Goal: Task Accomplishment & Management: Manage account settings

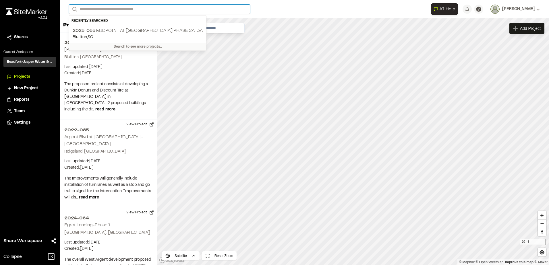
click at [113, 12] on input "Search" at bounding box center [159, 9] width 181 height 9
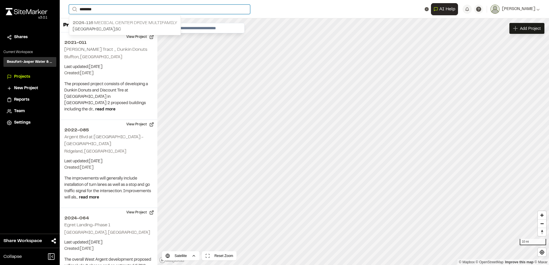
type input "********"
click at [114, 22] on p "2024-[STREET_ADDRESS] Multifamily" at bounding box center [125, 23] width 104 height 7
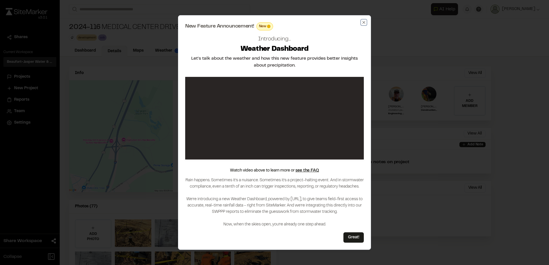
click at [363, 20] on icon "button" at bounding box center [363, 22] width 5 height 5
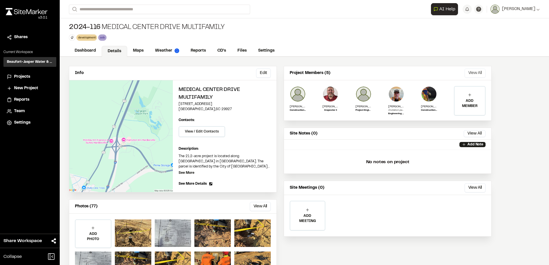
click at [483, 74] on button "View All" at bounding box center [474, 73] width 21 height 9
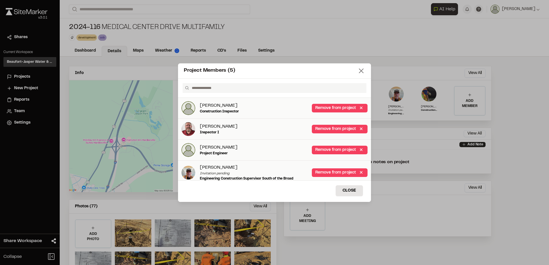
click at [363, 70] on icon at bounding box center [361, 71] width 8 height 8
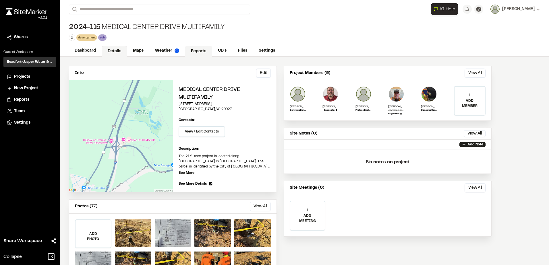
click at [198, 55] on link "Reports" at bounding box center [198, 51] width 27 height 11
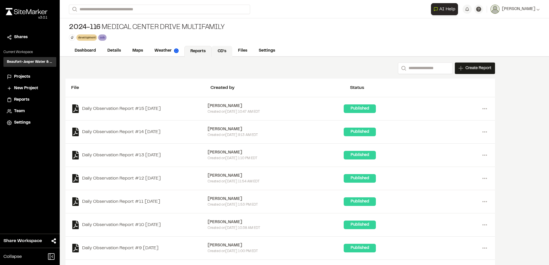
click at [220, 54] on link "CD's" at bounding box center [222, 51] width 21 height 11
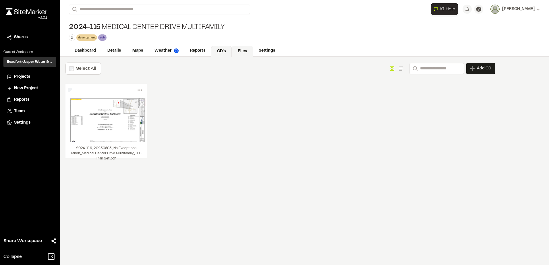
click at [239, 54] on link "Files" at bounding box center [242, 51] width 21 height 11
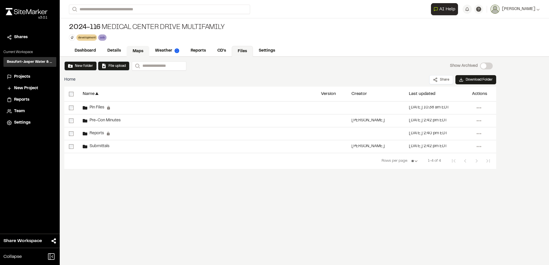
click at [142, 49] on link "Maps" at bounding box center [138, 51] width 23 height 11
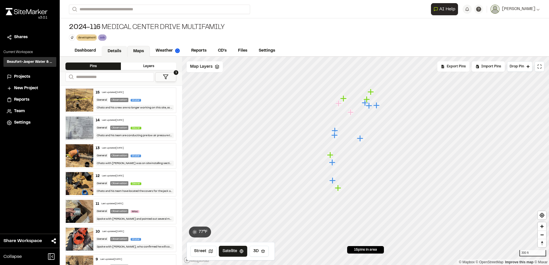
click at [113, 51] on link "Details" at bounding box center [115, 51] width 26 height 11
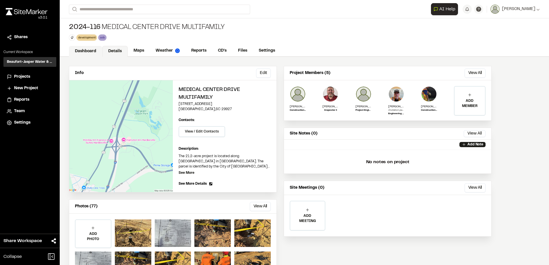
click at [93, 49] on link "Dashboard" at bounding box center [85, 51] width 33 height 11
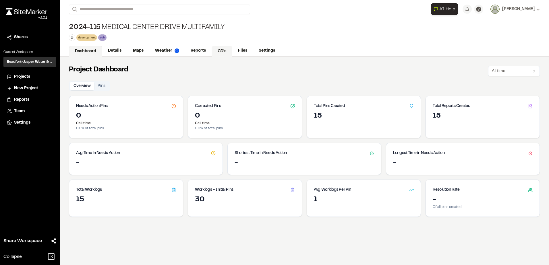
click at [224, 51] on link "CD's" at bounding box center [222, 51] width 21 height 11
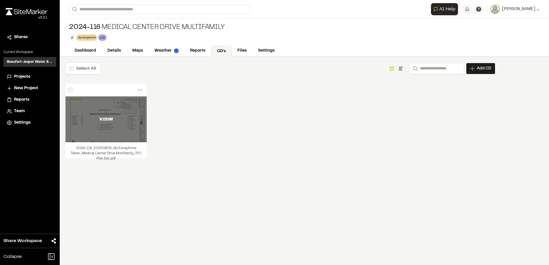
click at [125, 119] on div "VIEW" at bounding box center [105, 119] width 81 height 7
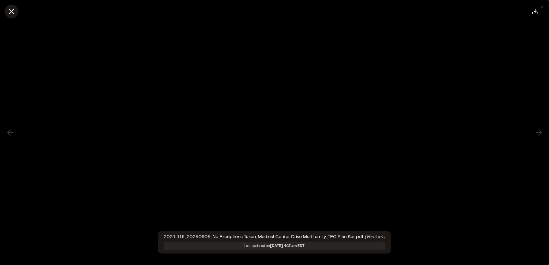
click at [15, 14] on icon at bounding box center [12, 12] width 10 height 10
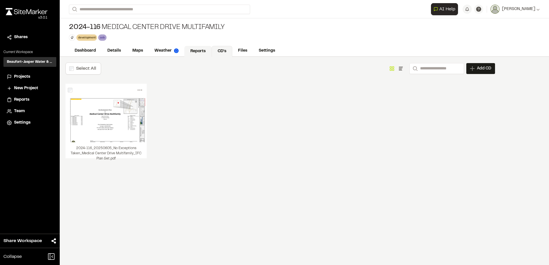
click at [209, 50] on link "Reports" at bounding box center [197, 51] width 27 height 11
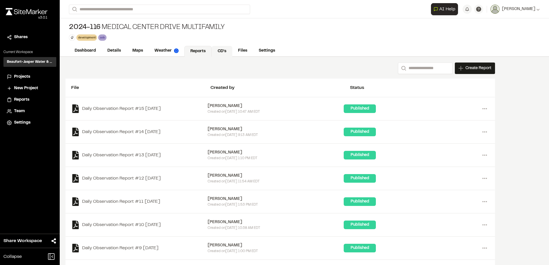
click at [220, 50] on link "CD's" at bounding box center [222, 51] width 21 height 11
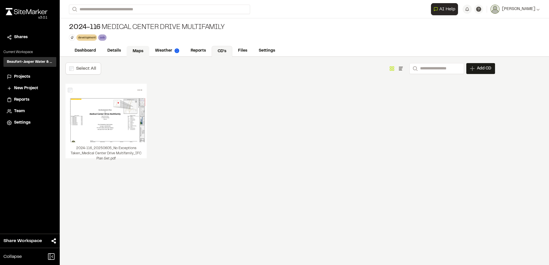
click at [129, 52] on link "Maps" at bounding box center [138, 51] width 23 height 11
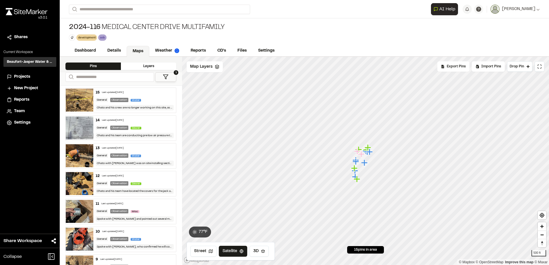
click at [144, 65] on div "Layers" at bounding box center [148, 66] width 55 height 7
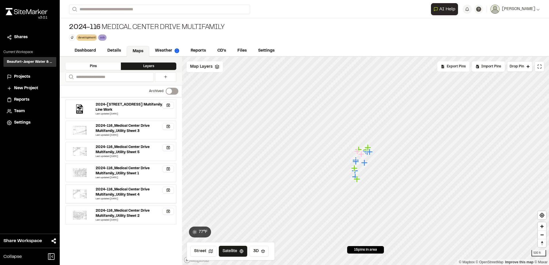
click at [123, 189] on div "2024-116_Medical Center Drive Multifamily_Utility Sheet 4" at bounding box center [134, 192] width 76 height 10
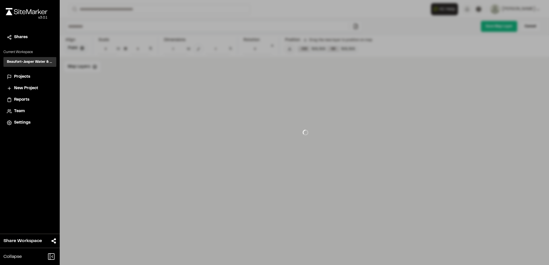
type input "**********"
type input "****"
type input "**********"
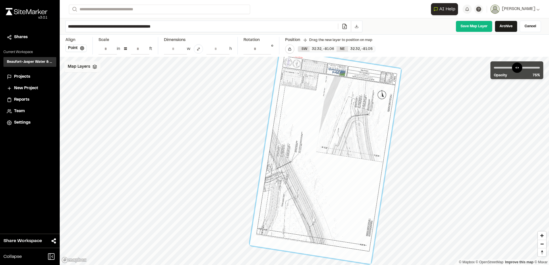
click at [70, 64] on span "Map Layers" at bounding box center [79, 67] width 22 height 6
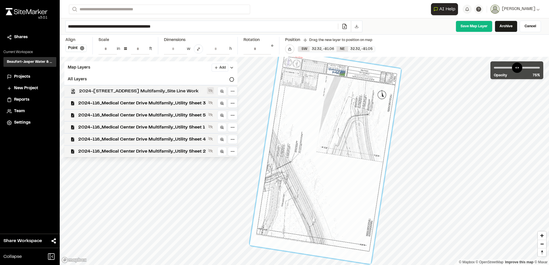
click at [213, 90] on icon at bounding box center [210, 90] width 5 height 5
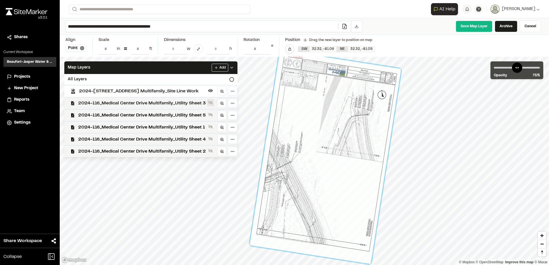
click at [213, 105] on button at bounding box center [210, 102] width 7 height 7
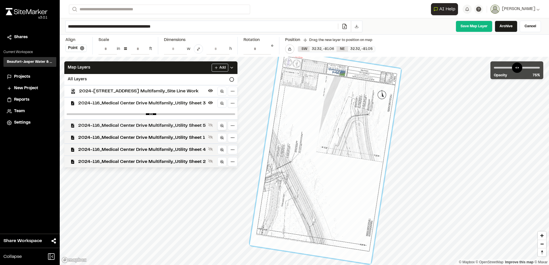
click at [223, 125] on icon at bounding box center [222, 126] width 4 height 4
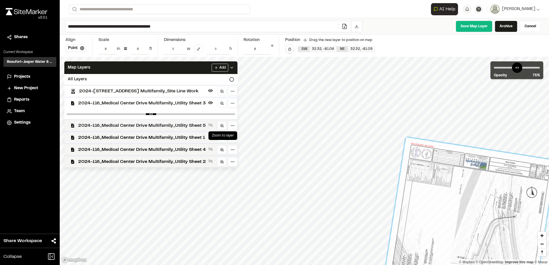
click at [223, 129] on link at bounding box center [221, 125] width 9 height 9
click at [213, 126] on icon at bounding box center [210, 125] width 5 height 4
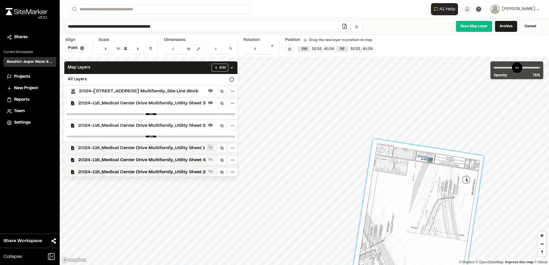
click at [212, 146] on icon at bounding box center [210, 147] width 5 height 5
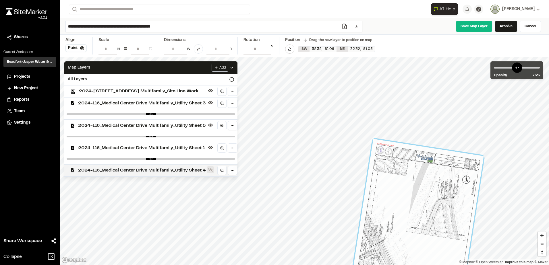
click at [213, 166] on button at bounding box center [210, 169] width 7 height 7
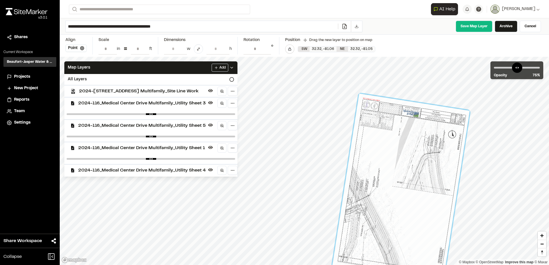
click at [425, 51] on div "**********" at bounding box center [304, 132] width 489 height 265
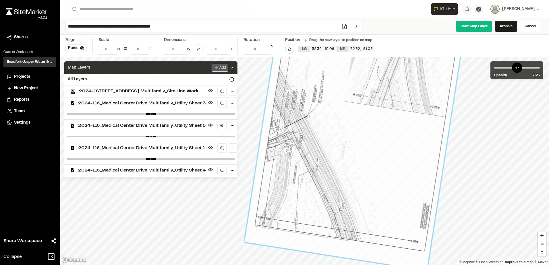
click at [223, 69] on html "Close sidebar v 3.0.1 Shares Current Workspace Beaufort-Jasper Water & Sewer Au…" at bounding box center [274, 132] width 549 height 265
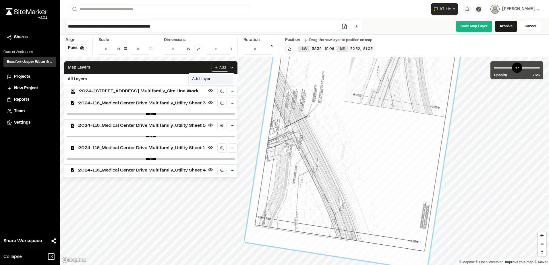
click at [214, 80] on link "Add Layer" at bounding box center [211, 79] width 43 height 10
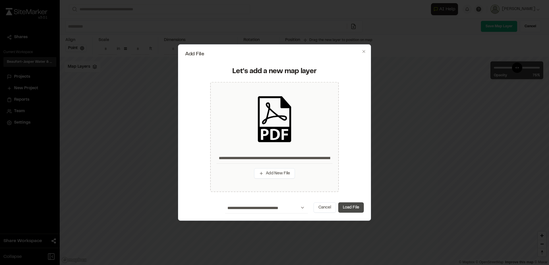
click at [354, 206] on button "Load File" at bounding box center [351, 207] width 26 height 10
type input "**********"
type input "****"
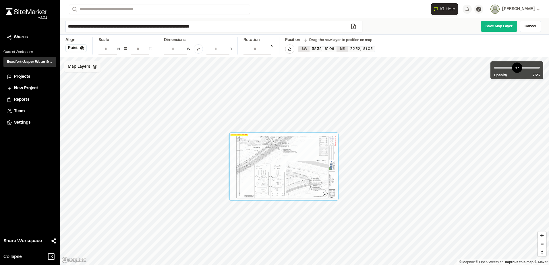
click at [97, 71] on div "Map Layers" at bounding box center [82, 66] width 36 height 11
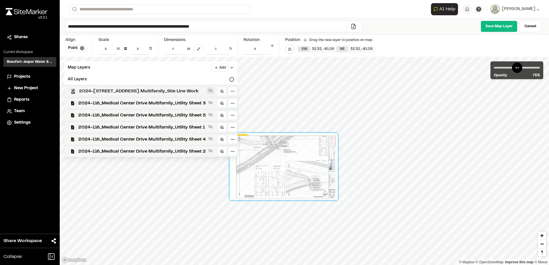
click at [212, 90] on icon at bounding box center [210, 90] width 5 height 5
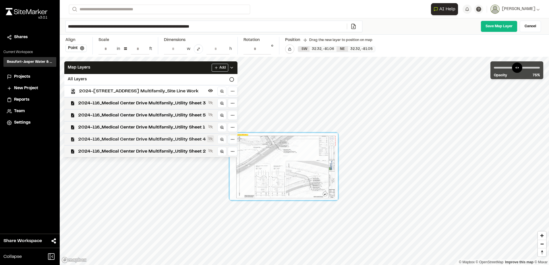
click at [211, 139] on icon at bounding box center [210, 139] width 5 height 5
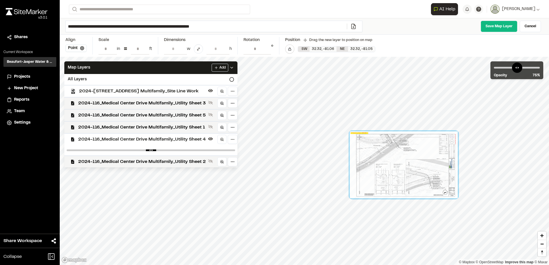
drag, startPoint x: 259, startPoint y: 187, endPoint x: 391, endPoint y: 180, distance: 132.8
click at [391, 180] on div at bounding box center [404, 164] width 108 height 67
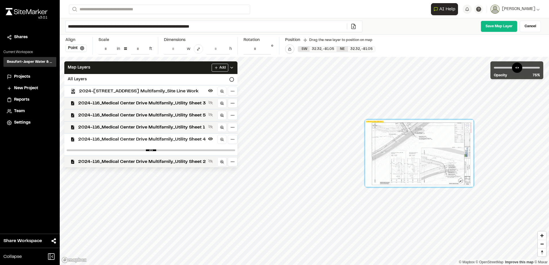
drag, startPoint x: 415, startPoint y: 165, endPoint x: 418, endPoint y: 159, distance: 6.9
click at [418, 159] on div at bounding box center [419, 153] width 108 height 67
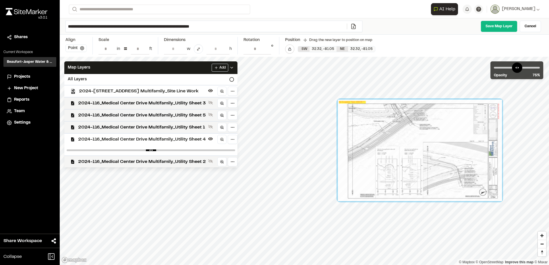
click at [75, 46] on button "Point" at bounding box center [75, 47] width 21 height 7
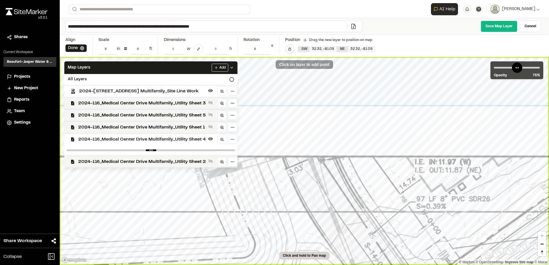
type input "**********"
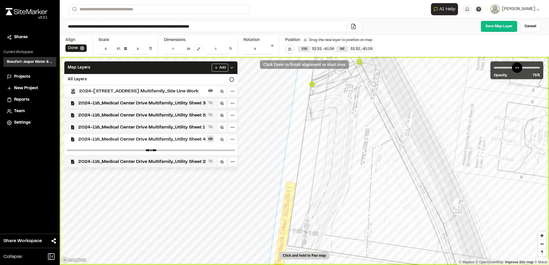
click at [210, 141] on button at bounding box center [210, 138] width 7 height 7
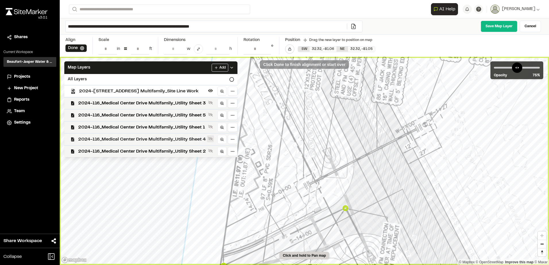
click at [211, 137] on icon at bounding box center [210, 139] width 5 height 5
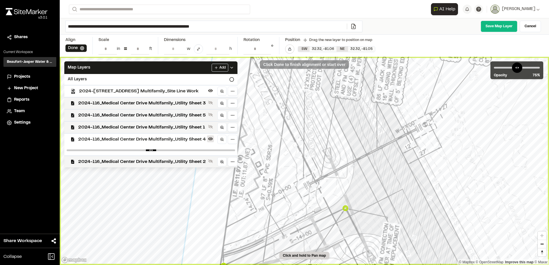
click at [211, 137] on icon at bounding box center [210, 139] width 5 height 5
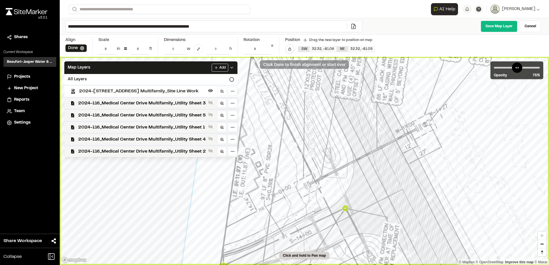
click at [211, 137] on icon at bounding box center [210, 139] width 5 height 5
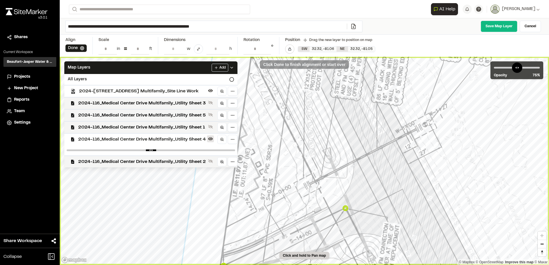
click at [211, 137] on icon at bounding box center [210, 139] width 5 height 5
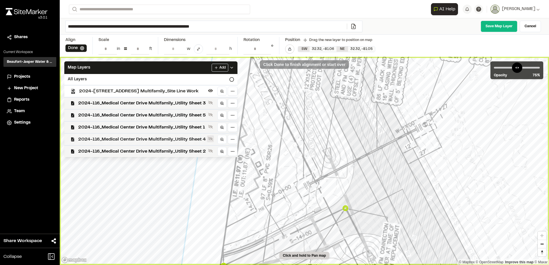
click at [211, 137] on icon at bounding box center [210, 139] width 5 height 5
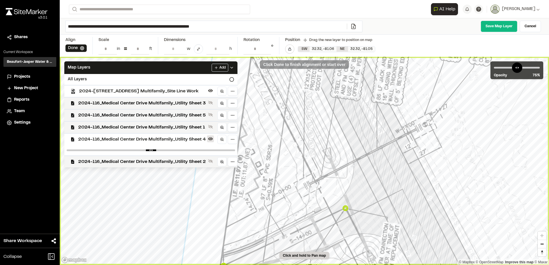
click at [211, 137] on icon at bounding box center [210, 139] width 5 height 5
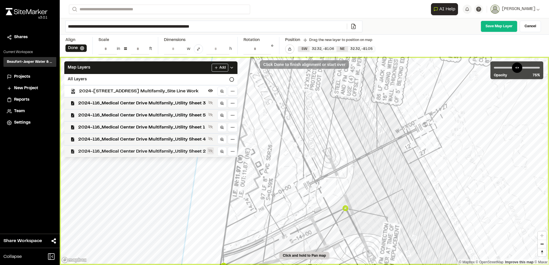
click at [211, 151] on icon at bounding box center [210, 151] width 5 height 4
click at [211, 151] on icon at bounding box center [210, 151] width 5 height 3
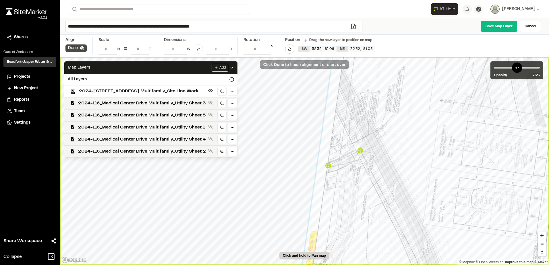
drag, startPoint x: 80, startPoint y: 49, endPoint x: 75, endPoint y: 49, distance: 4.6
click at [75, 49] on button "Done" at bounding box center [75, 47] width 21 height 7
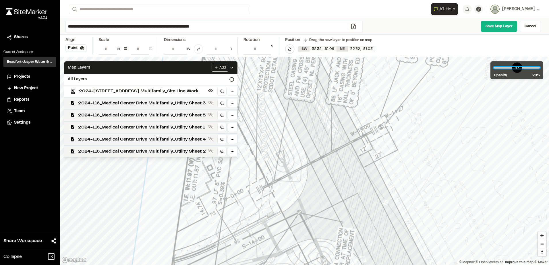
drag, startPoint x: 524, startPoint y: 67, endPoint x: 509, endPoint y: 80, distance: 20.0
click at [509, 69] on input "range" at bounding box center [517, 68] width 46 height 2
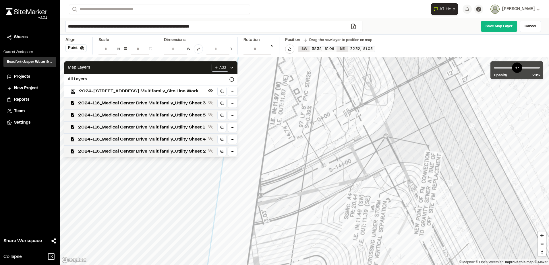
drag, startPoint x: 348, startPoint y: 175, endPoint x: 435, endPoint y: 98, distance: 115.5
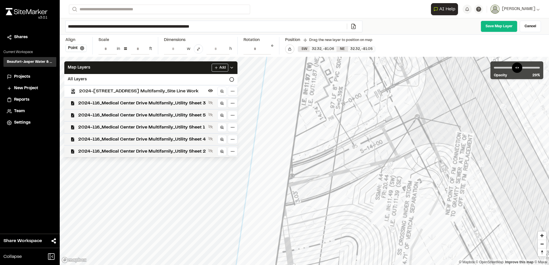
drag, startPoint x: 161, startPoint y: 185, endPoint x: 193, endPoint y: 164, distance: 38.2
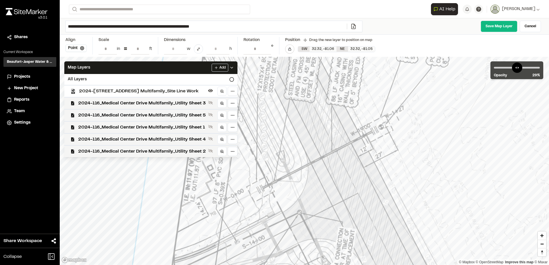
drag, startPoint x: 339, startPoint y: 130, endPoint x: 220, endPoint y: 226, distance: 153.0
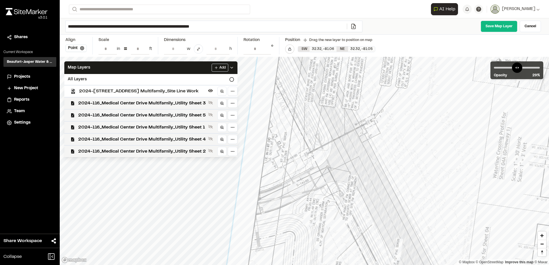
click at [231, 173] on div at bounding box center [511, 102] width 831 height 515
drag, startPoint x: 322, startPoint y: 128, endPoint x: 298, endPoint y: 139, distance: 27.0
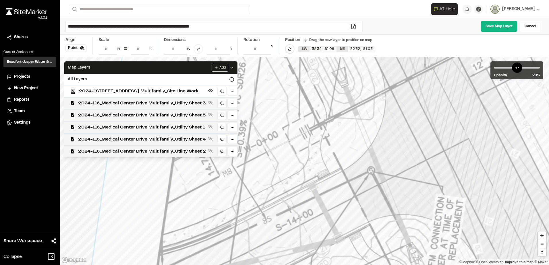
drag, startPoint x: 323, startPoint y: 155, endPoint x: 320, endPoint y: 154, distance: 3.0
click at [213, 104] on icon at bounding box center [210, 103] width 5 height 4
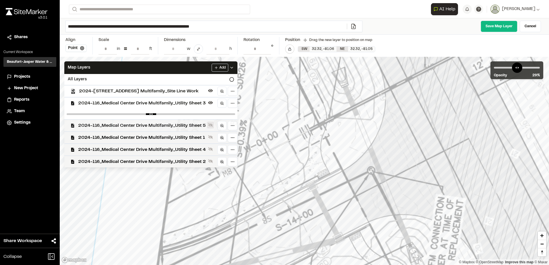
click at [214, 125] on button at bounding box center [210, 125] width 7 height 7
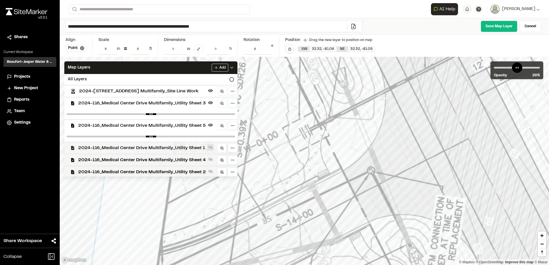
click at [212, 150] on button at bounding box center [210, 147] width 7 height 7
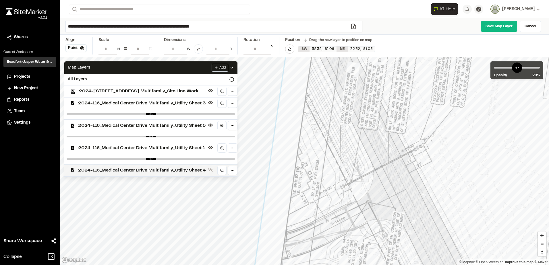
click at [212, 173] on div at bounding box center [210, 170] width 7 height 8
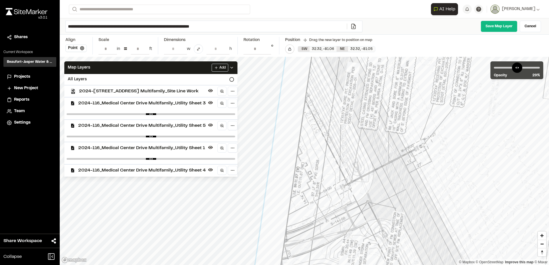
click at [212, 173] on div at bounding box center [210, 170] width 7 height 8
click at [213, 146] on icon at bounding box center [210, 147] width 5 height 5
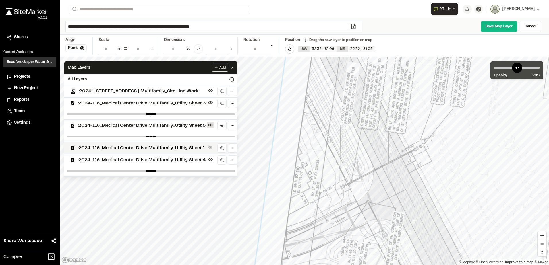
click at [213, 127] on icon at bounding box center [210, 125] width 5 height 5
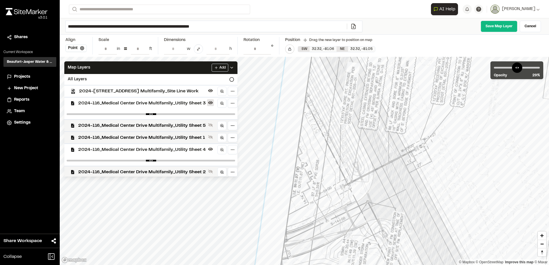
click at [211, 102] on icon at bounding box center [210, 102] width 5 height 5
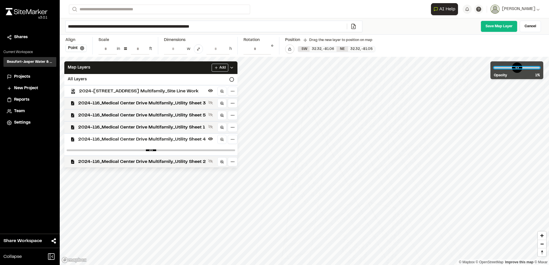
drag, startPoint x: 509, startPoint y: 66, endPoint x: 496, endPoint y: 82, distance: 20.6
type input "*"
click at [496, 69] on input "range" at bounding box center [517, 68] width 46 height 2
drag, startPoint x: 509, startPoint y: 148, endPoint x: 464, endPoint y: 148, distance: 45.4
drag, startPoint x: 461, startPoint y: 133, endPoint x: 439, endPoint y: 139, distance: 23.0
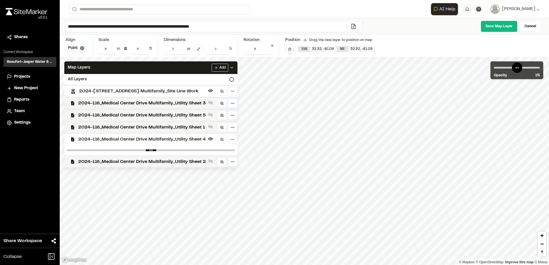
click at [439, 139] on div at bounding box center [488, 159] width 221 height 314
click at [528, 24] on link "Cancel" at bounding box center [530, 26] width 21 height 11
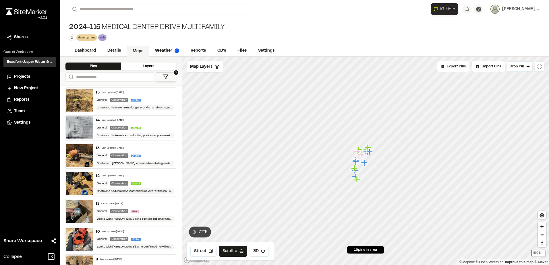
click at [22, 77] on span "Projects" at bounding box center [22, 77] width 16 height 6
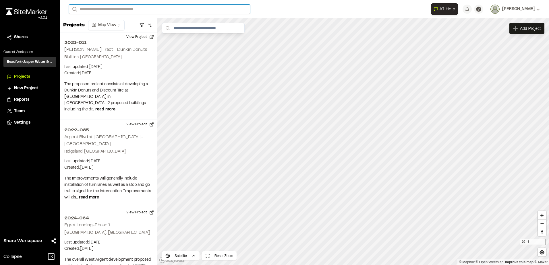
click at [120, 11] on input "Search" at bounding box center [159, 9] width 181 height 9
type input "********"
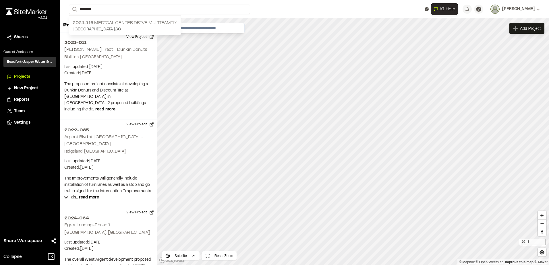
click at [104, 27] on p "Hardeeville , SC" at bounding box center [125, 29] width 104 height 6
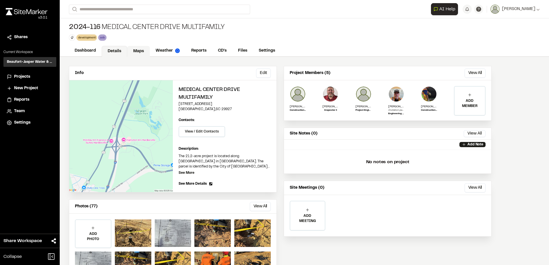
click at [144, 50] on link "Maps" at bounding box center [138, 51] width 23 height 11
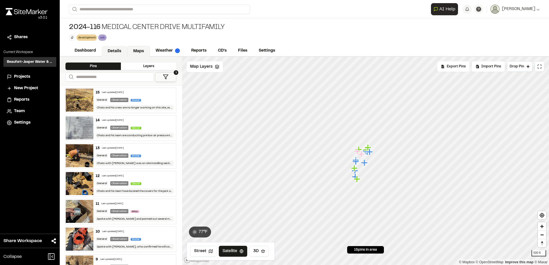
click at [117, 51] on link "Details" at bounding box center [115, 51] width 26 height 11
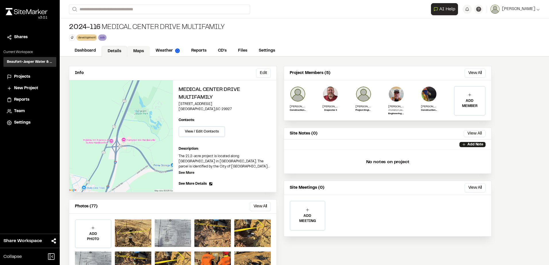
click at [133, 50] on link "Maps" at bounding box center [138, 51] width 23 height 11
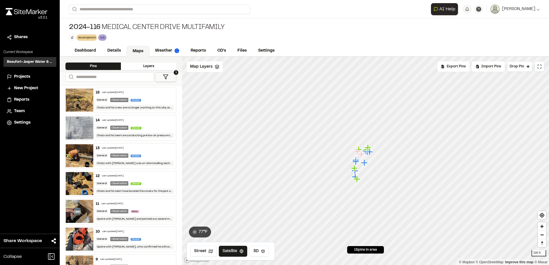
click at [155, 63] on div "Layers" at bounding box center [148, 66] width 55 height 7
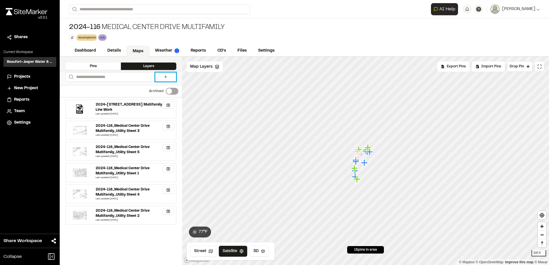
click at [163, 77] on icon at bounding box center [165, 77] width 5 height 5
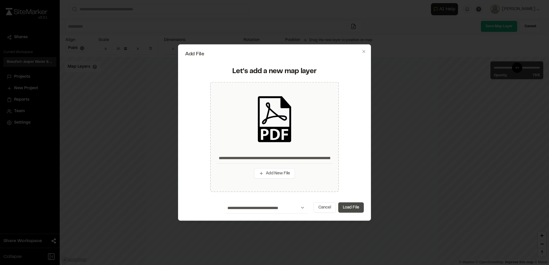
click at [349, 209] on button "Load File" at bounding box center [351, 207] width 26 height 10
type input "**********"
type input "****"
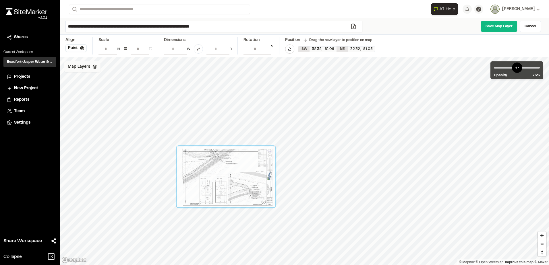
click at [97, 71] on div "Map Layers" at bounding box center [82, 66] width 36 height 11
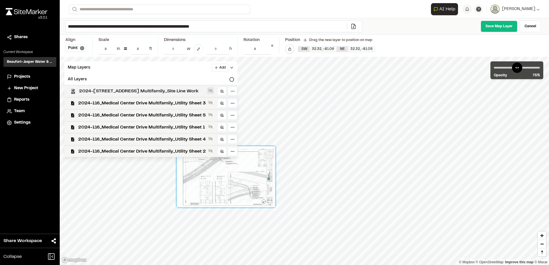
click at [213, 92] on icon at bounding box center [210, 91] width 5 height 4
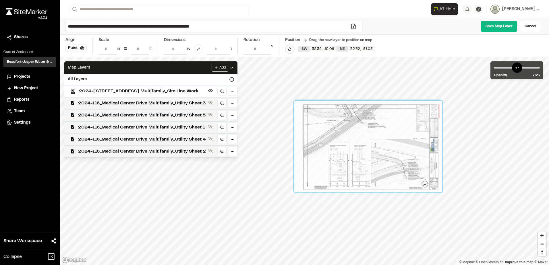
drag, startPoint x: 238, startPoint y: 187, endPoint x: 377, endPoint y: 162, distance: 140.9
click at [386, 164] on div at bounding box center [368, 147] width 148 height 92
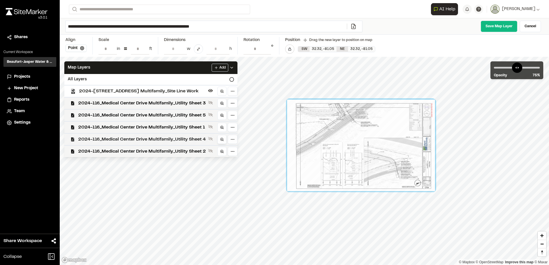
click at [220, 139] on link at bounding box center [221, 139] width 9 height 9
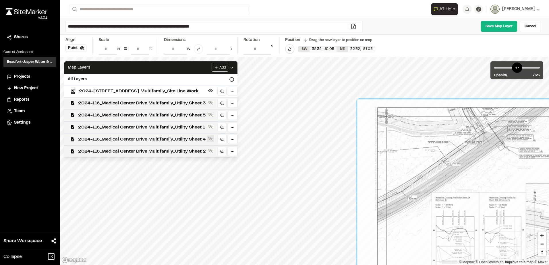
click at [211, 137] on icon at bounding box center [210, 139] width 5 height 5
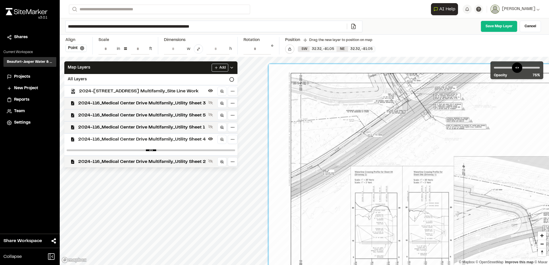
click at [338, 51] on div "**********" at bounding box center [304, 132] width 489 height 265
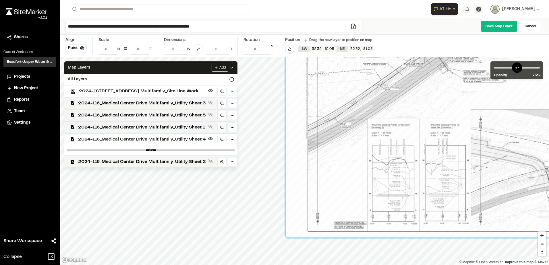
drag, startPoint x: 457, startPoint y: 159, endPoint x: 474, endPoint y: 112, distance: 50.0
click at [474, 112] on div at bounding box center [464, 127] width 356 height 220
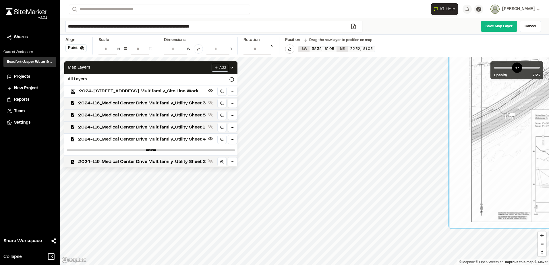
click at [549, 243] on html "Close sidebar v 3.0.1 Shares Current Workspace Beaufort-Jasper Water & Sewer Au…" at bounding box center [274, 132] width 549 height 265
click at [80, 49] on icon at bounding box center [82, 48] width 4 height 4
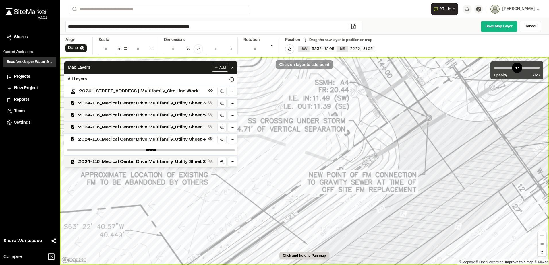
type input "**********"
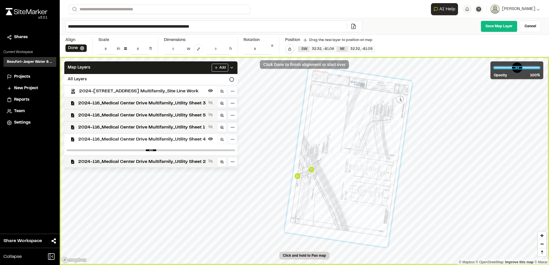
drag, startPoint x: 524, startPoint y: 67, endPoint x: 558, endPoint y: 65, distance: 34.5
click at [540, 67] on input "range" at bounding box center [517, 68] width 46 height 2
click at [212, 140] on icon at bounding box center [210, 139] width 5 height 5
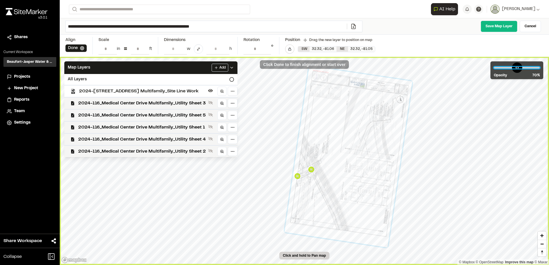
drag, startPoint x: 532, startPoint y: 67, endPoint x: 524, endPoint y: 77, distance: 13.4
type input "**"
click at [524, 69] on input "range" at bounding box center [517, 68] width 46 height 2
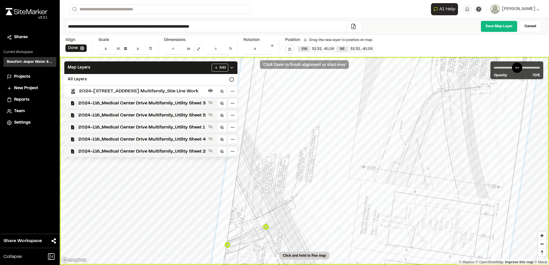
click at [549, 198] on html "Close sidebar v 3.0.1 Shares Current Workspace Beaufort-Jasper Water & Sewer Au…" at bounding box center [274, 132] width 549 height 265
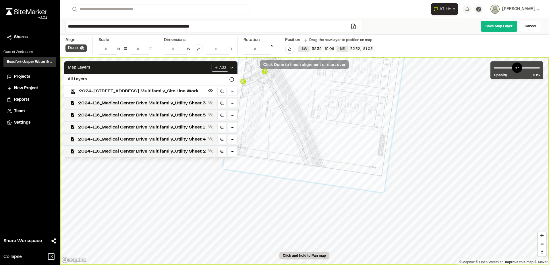
click at [78, 47] on button "Done" at bounding box center [75, 47] width 21 height 7
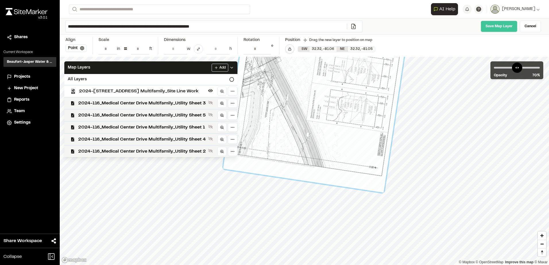
click at [496, 29] on link "Save Map Layer" at bounding box center [498, 26] width 37 height 11
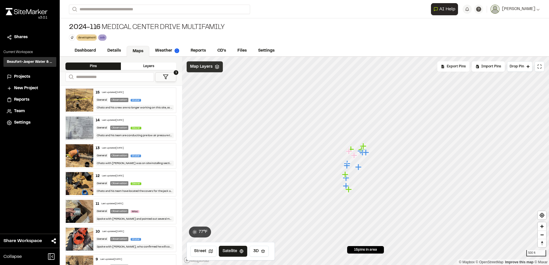
click at [204, 71] on div "Map Layers" at bounding box center [205, 66] width 36 height 11
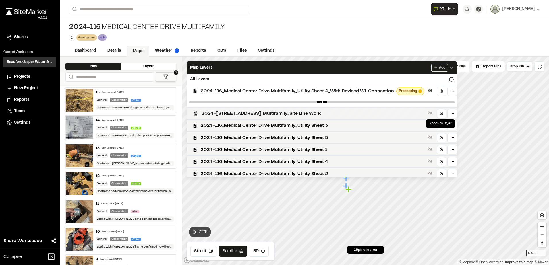
click at [439, 113] on link at bounding box center [441, 113] width 9 height 9
click at [431, 111] on icon at bounding box center [430, 113] width 5 height 5
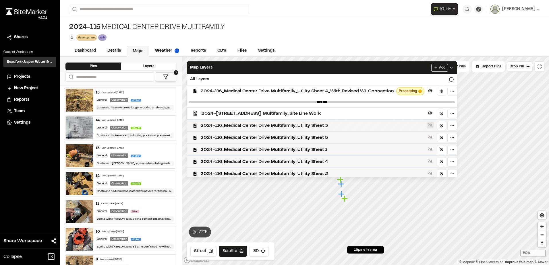
click at [430, 122] on button at bounding box center [430, 125] width 7 height 7
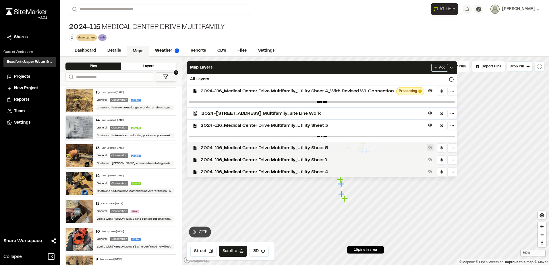
click at [431, 146] on icon at bounding box center [430, 147] width 5 height 5
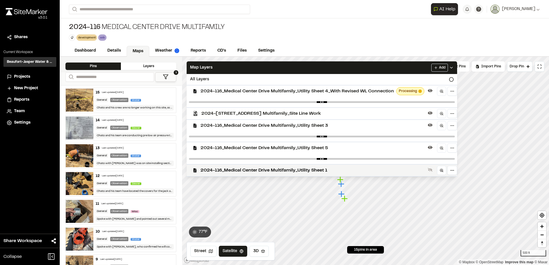
scroll to position [24, 0]
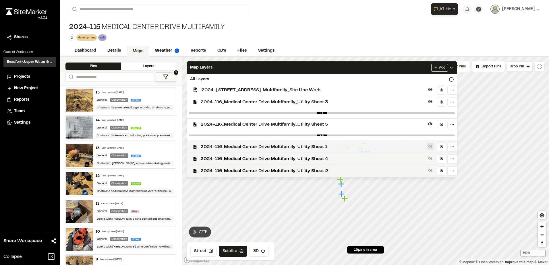
click at [431, 147] on icon at bounding box center [430, 147] width 5 height 4
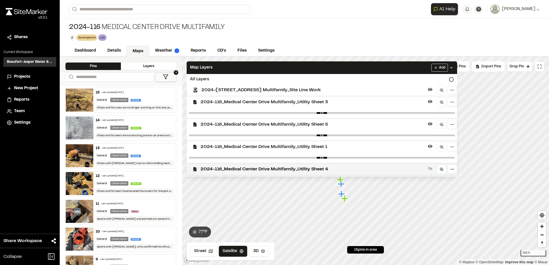
scroll to position [34, 0]
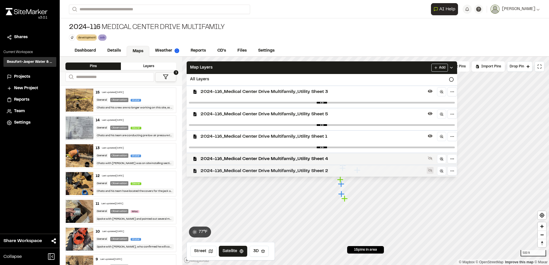
click at [429, 168] on icon at bounding box center [430, 170] width 5 height 5
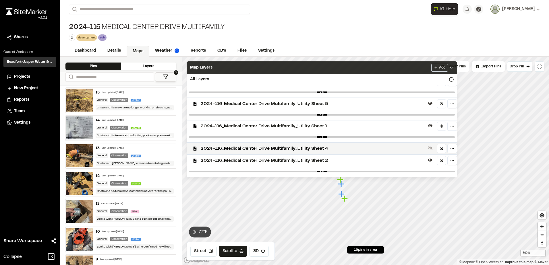
click at [454, 66] on icon at bounding box center [451, 67] width 5 height 5
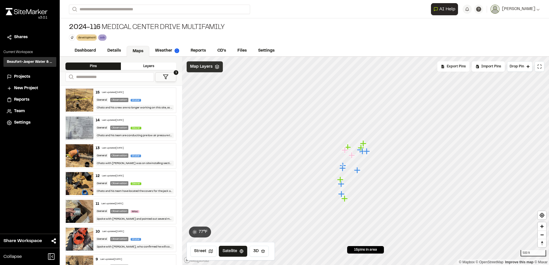
scroll to position [0, 0]
click at [202, 65] on span "Map Layers" at bounding box center [201, 67] width 22 height 6
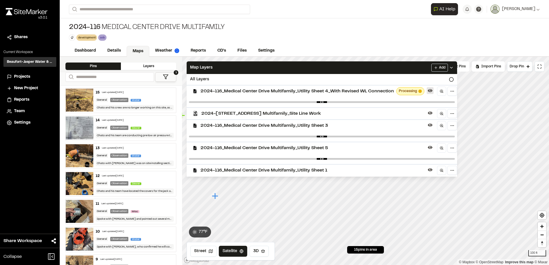
click at [431, 91] on icon at bounding box center [430, 90] width 5 height 5
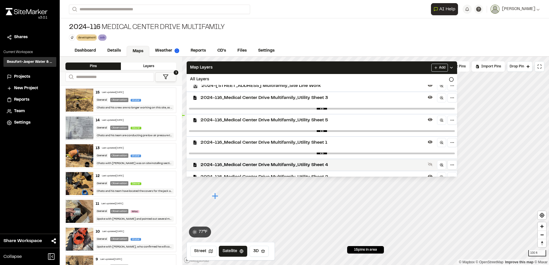
scroll to position [34, 0]
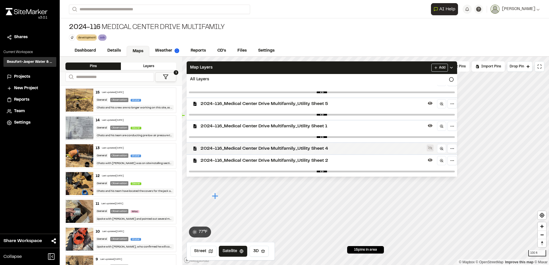
click at [431, 148] on icon at bounding box center [430, 148] width 5 height 4
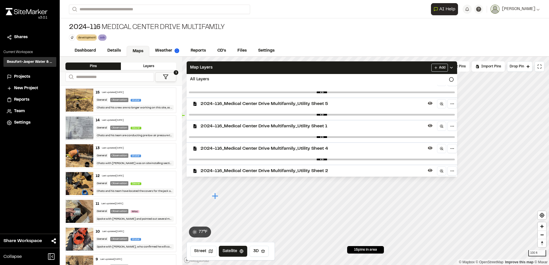
click at [454, 68] on icon at bounding box center [451, 67] width 5 height 5
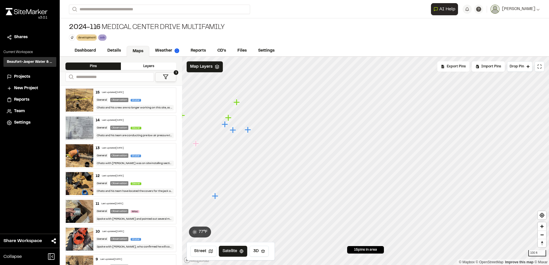
scroll to position [0, 0]
click at [210, 66] on span "Map Layers" at bounding box center [201, 67] width 22 height 6
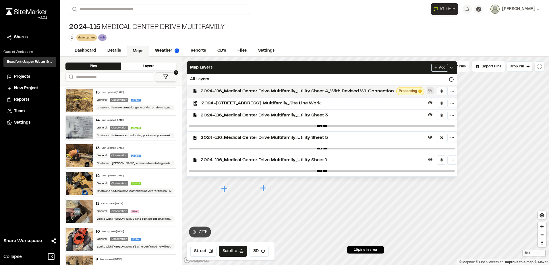
click at [429, 90] on icon at bounding box center [430, 91] width 5 height 4
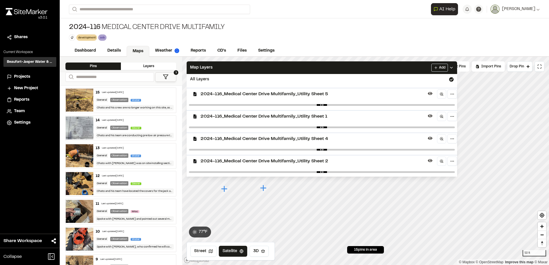
scroll to position [55, 0]
click at [429, 139] on icon at bounding box center [430, 137] width 5 height 5
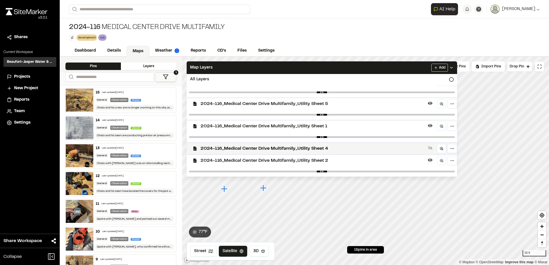
scroll to position [44, 0]
click at [381, 35] on div "2024-116 Medical Center Drive Multifamily development Delete Rename Edit Color …" at bounding box center [304, 31] width 489 height 27
click at [454, 67] on icon at bounding box center [451, 67] width 5 height 5
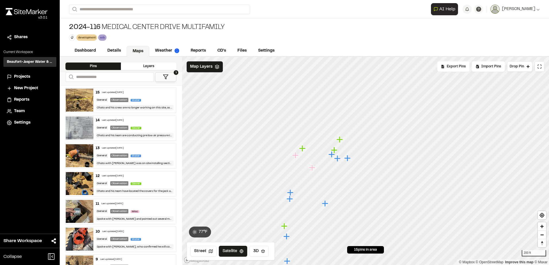
click at [133, 50] on link "Maps" at bounding box center [138, 51] width 23 height 11
click at [206, 69] on span "Map Layers" at bounding box center [201, 67] width 22 height 6
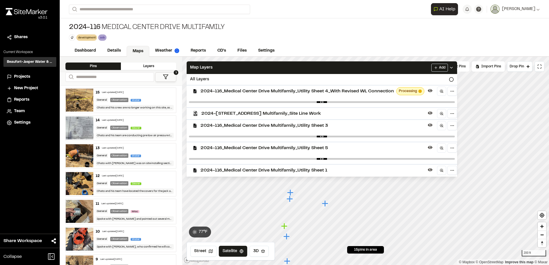
click at [418, 92] on span at bounding box center [419, 91] width 3 height 3
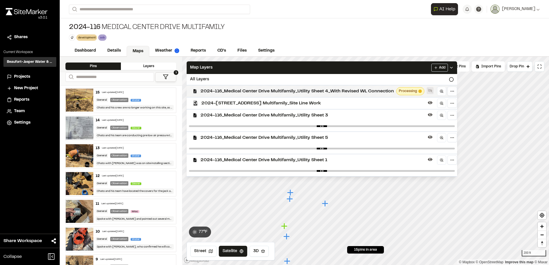
click at [428, 90] on icon at bounding box center [430, 90] width 5 height 5
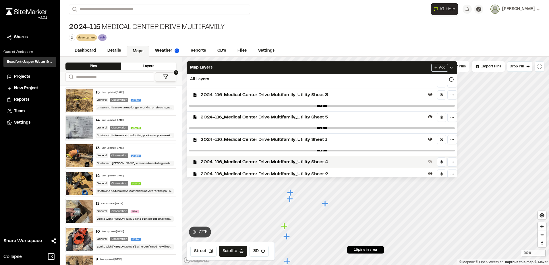
scroll to position [44, 0]
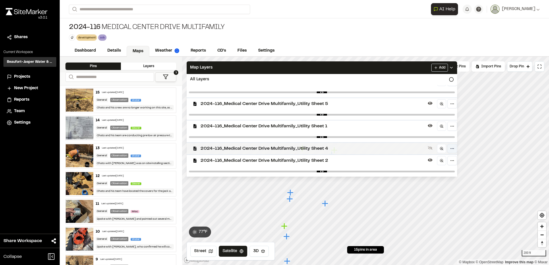
click at [449, 147] on html "Close sidebar v 3.0.1 Shares Current Workspace Beaufort-Jasper Water & Sewer Au…" at bounding box center [274, 132] width 549 height 265
click at [418, 78] on html "Close sidebar v 3.0.1 Shares Current Workspace Beaufort-Jasper Water & Sewer Au…" at bounding box center [274, 132] width 549 height 265
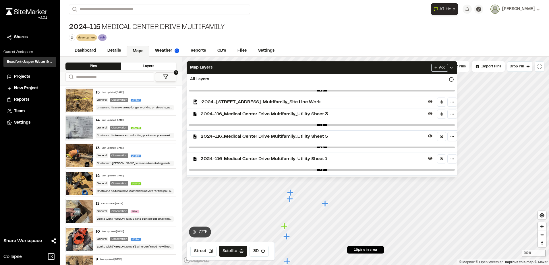
scroll to position [0, 0]
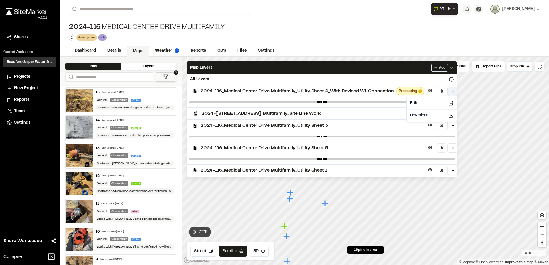
click at [452, 92] on html "Close sidebar v 3.0.1 Shares Current Workspace Beaufort-Jasper Water & Sewer Au…" at bounding box center [274, 132] width 549 height 265
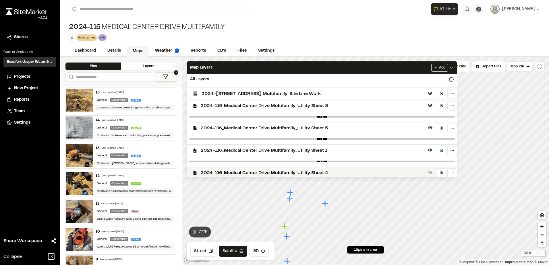
scroll to position [44, 0]
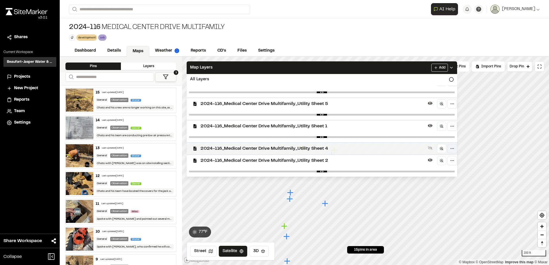
click at [451, 148] on html "Close sidebar v 3.0.1 Shares Current Workspace Beaufort-Jasper Water & Sewer Au…" at bounding box center [274, 132] width 549 height 265
click at [325, 150] on html "Close sidebar v 3.0.1 Shares Current Workspace Beaufort-Jasper Water & Sewer Au…" at bounding box center [274, 132] width 549 height 265
drag, startPoint x: 312, startPoint y: 147, endPoint x: 291, endPoint y: 150, distance: 20.9
click at [291, 150] on span "2024-116_Medical Center Drive Multifamily_Utility Sheet 4" at bounding box center [312, 148] width 225 height 7
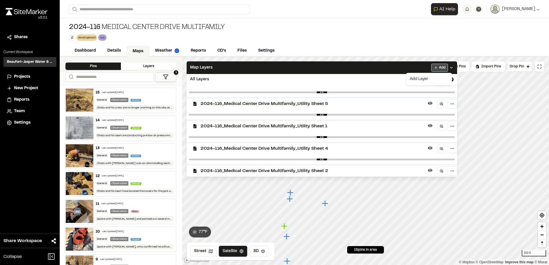
click at [451, 66] on html "Close sidebar v 3.0.1 Shares Current Workspace Beaufort-Jasper Water & Sewer Au…" at bounding box center [274, 132] width 549 height 265
click at [455, 68] on html "Close sidebar v 3.0.1 Shares Current Workspace Beaufort-Jasper Water & Sewer Au…" at bounding box center [274, 132] width 549 height 265
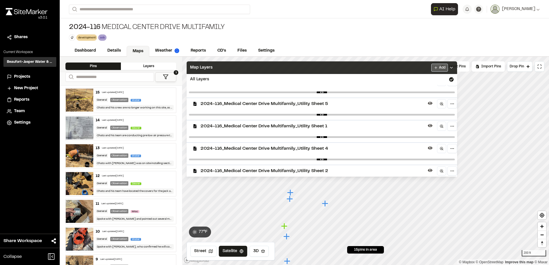
click at [446, 67] on html "Close sidebar v 3.0.1 Shares Current Workspace Beaufort-Jasper Water & Sewer Au…" at bounding box center [274, 132] width 549 height 265
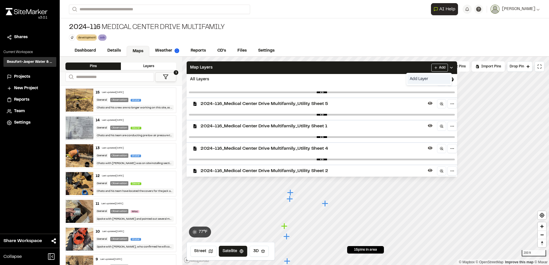
click at [424, 80] on link "Add Layer" at bounding box center [428, 79] width 43 height 10
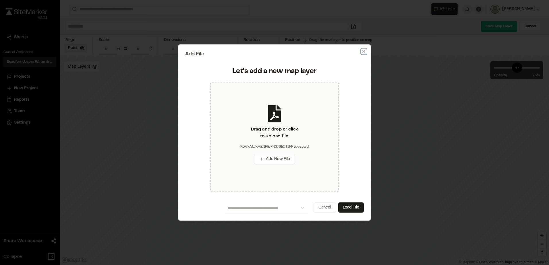
click at [365, 51] on icon "button" at bounding box center [363, 51] width 5 height 5
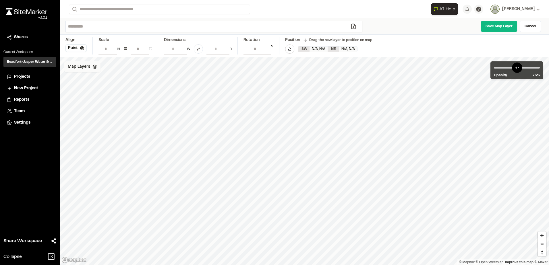
click at [86, 68] on span "Map Layers" at bounding box center [79, 67] width 22 height 6
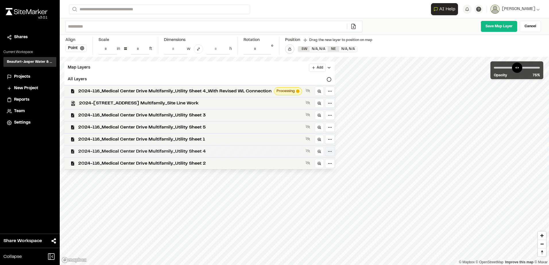
click at [332, 151] on html "Close sidebar v 3.0.1 Shares Current Workspace Beaufort-Jasper Water & Sewer Au…" at bounding box center [274, 132] width 549 height 265
click at [294, 153] on html "Close sidebar v 3.0.1 Shares Current Workspace Beaufort-Jasper Water & Sewer Au…" at bounding box center [274, 132] width 549 height 265
drag, startPoint x: 90, startPoint y: 151, endPoint x: 88, endPoint y: 150, distance: 3.3
click at [88, 150] on span "2024-116_Medical Center Drive Multifamily_Utility Sheet 4" at bounding box center [190, 151] width 225 height 7
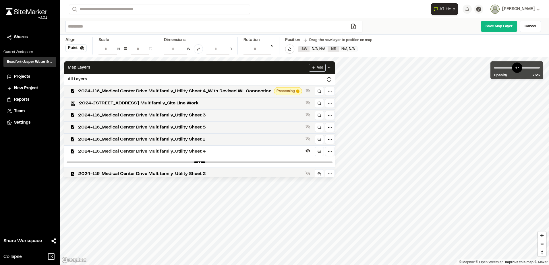
click at [37, 59] on div "Beaufort-Jasper Water & Sewer Authority BW" at bounding box center [29, 62] width 53 height 10
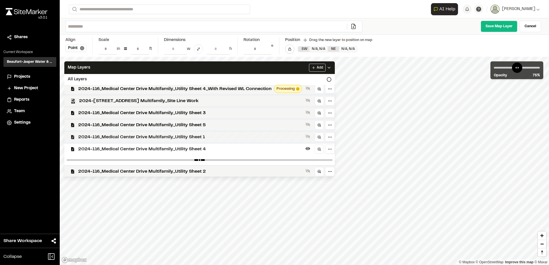
scroll to position [3, 0]
click at [206, 90] on span "2024-116_Medical Center Drive Multifamily_Utility Sheet 4_With Revised WL Conne…" at bounding box center [174, 88] width 193 height 7
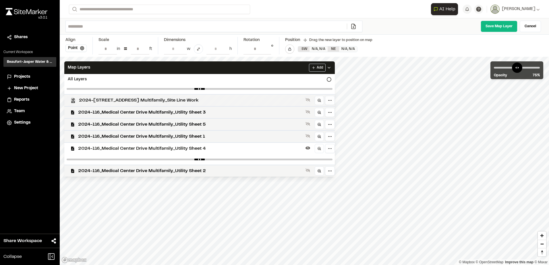
scroll to position [0, 0]
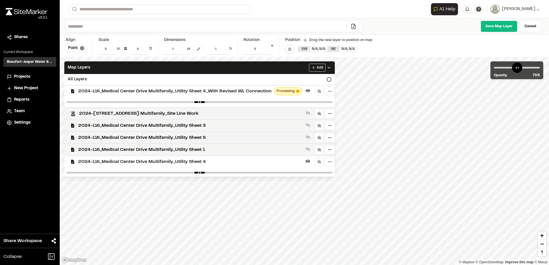
click at [195, 90] on span "2024-116_Medical Center Drive Multifamily_Utility Sheet 4_With Revised WL Conne…" at bounding box center [174, 91] width 193 height 7
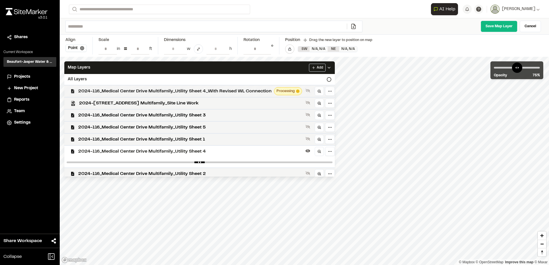
click at [196, 90] on span "2024-116_Medical Center Drive Multifamily_Utility Sheet 4_With Revised WL Conne…" at bounding box center [174, 91] width 193 height 7
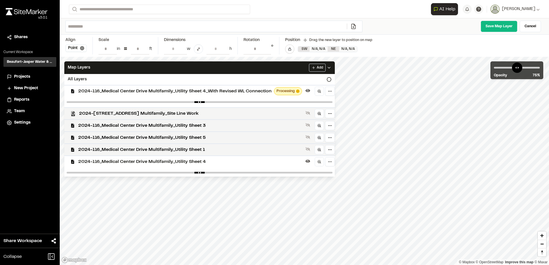
click at [32, 63] on h3 "Beaufort-Jasper Water & Sewer Authority" at bounding box center [30, 61] width 46 height 5
click at [492, 24] on link "Save Map Layer" at bounding box center [498, 26] width 37 height 11
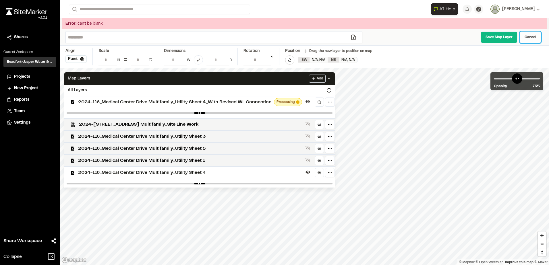
click at [531, 36] on link "Cancel" at bounding box center [530, 37] width 21 height 11
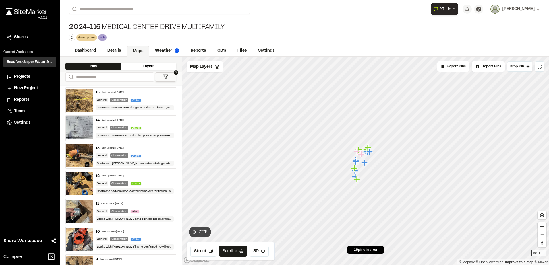
click at [145, 64] on div "Layers" at bounding box center [148, 66] width 55 height 7
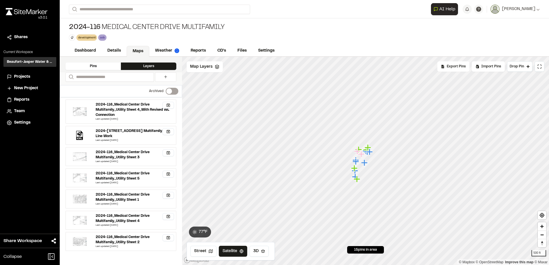
click at [117, 216] on div "2024-116_Medical Center Drive Multifamily_Utility Sheet 4" at bounding box center [134, 219] width 76 height 10
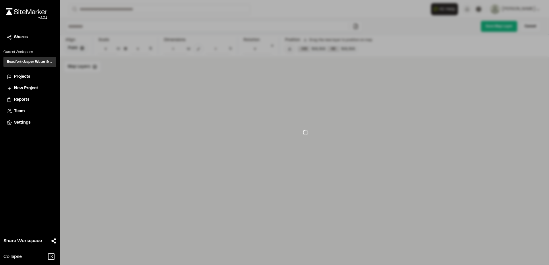
type input "**********"
type input "****"
type input "**********"
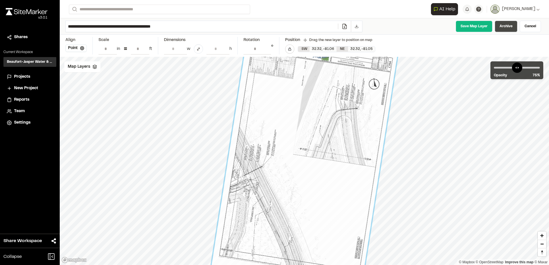
click at [516, 27] on link "Archive" at bounding box center [506, 26] width 23 height 11
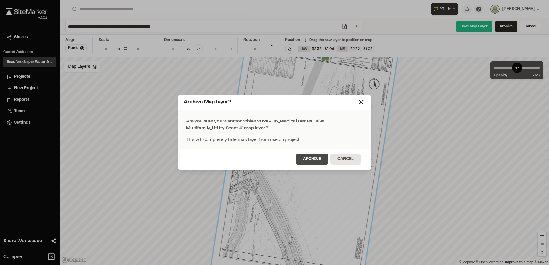
click at [320, 158] on button "Archive" at bounding box center [312, 159] width 32 height 11
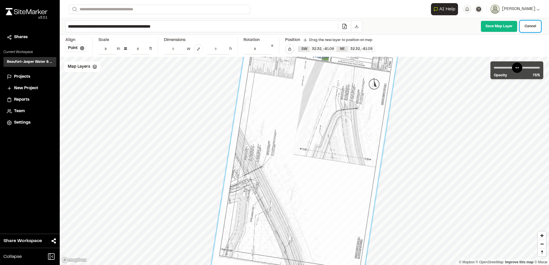
click at [525, 26] on link "Cancel" at bounding box center [530, 26] width 21 height 11
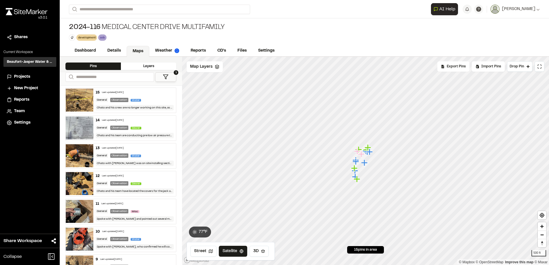
click at [145, 65] on div "Layers" at bounding box center [148, 66] width 55 height 7
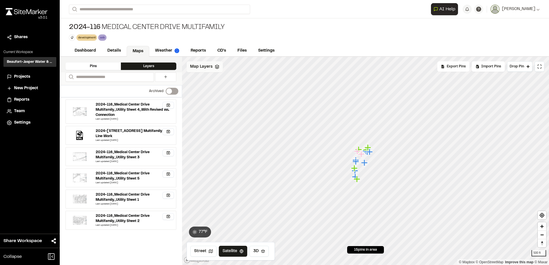
click at [199, 65] on span "Map Layers" at bounding box center [201, 67] width 22 height 6
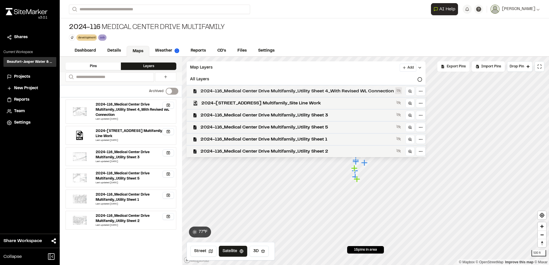
click at [396, 91] on icon at bounding box center [398, 90] width 5 height 5
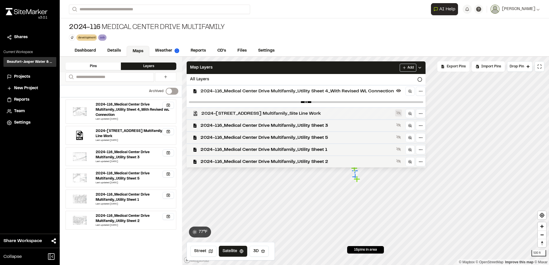
click at [398, 111] on icon at bounding box center [398, 113] width 5 height 5
click at [398, 124] on icon at bounding box center [398, 125] width 5 height 5
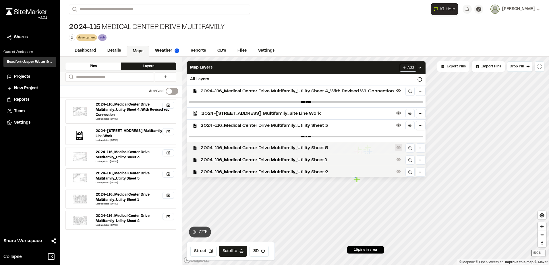
click at [400, 148] on icon at bounding box center [398, 148] width 5 height 4
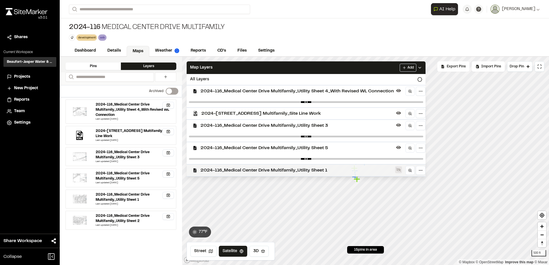
click at [398, 169] on icon at bounding box center [398, 170] width 5 height 4
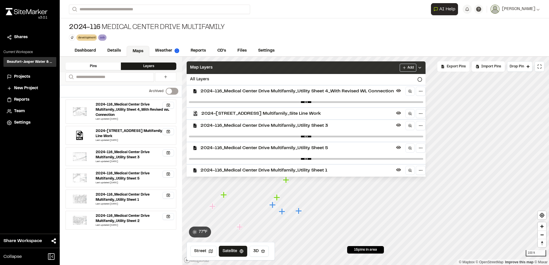
click at [422, 66] on icon at bounding box center [419, 67] width 5 height 5
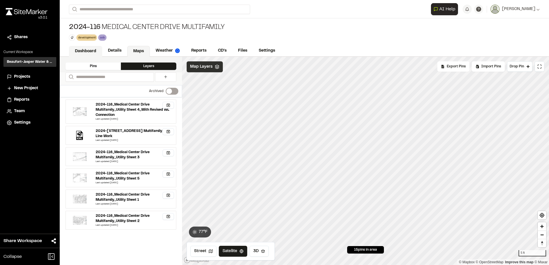
drag, startPoint x: 107, startPoint y: 51, endPoint x: 98, endPoint y: 51, distance: 8.3
click at [107, 51] on link "Details" at bounding box center [114, 50] width 25 height 11
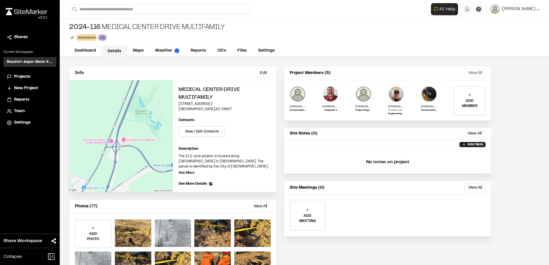
click at [471, 75] on button "View All" at bounding box center [474, 73] width 21 height 9
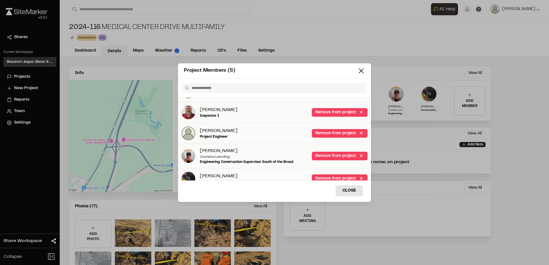
scroll to position [26, 0]
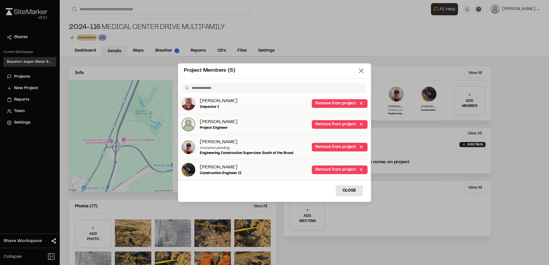
click at [362, 71] on line at bounding box center [361, 71] width 4 height 4
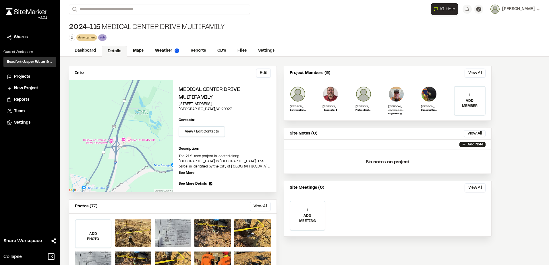
scroll to position [0, 0]
click at [134, 54] on link "Maps" at bounding box center [138, 51] width 23 height 11
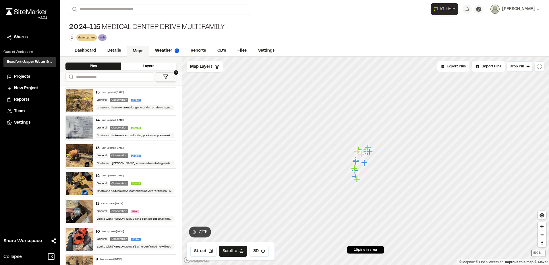
click at [145, 67] on div "Layers" at bounding box center [148, 66] width 55 height 7
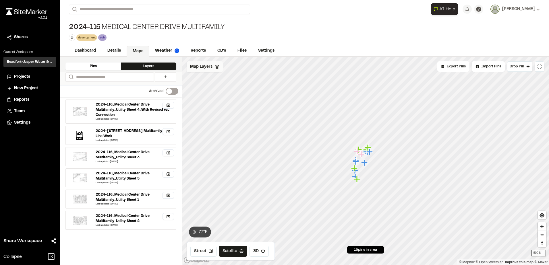
click at [202, 70] on div "Map Layers" at bounding box center [205, 66] width 36 height 11
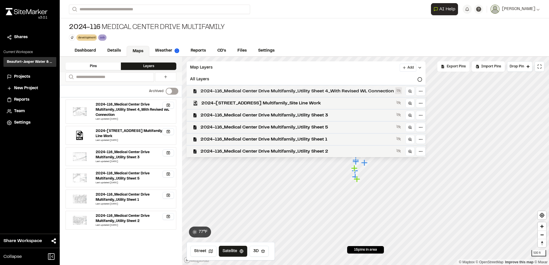
click at [396, 90] on icon at bounding box center [398, 90] width 5 height 5
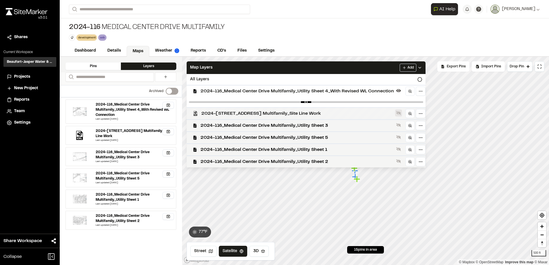
click at [399, 111] on icon at bounding box center [398, 113] width 5 height 5
click at [399, 124] on icon at bounding box center [398, 125] width 5 height 5
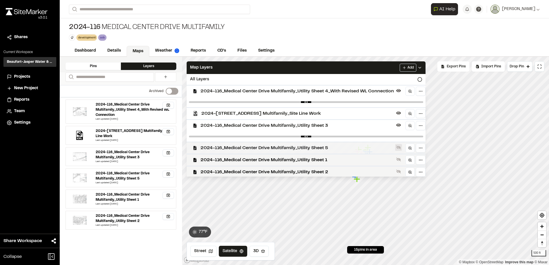
click at [399, 146] on icon at bounding box center [398, 147] width 5 height 5
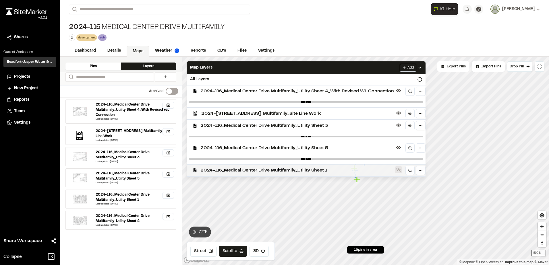
click at [397, 168] on icon at bounding box center [398, 170] width 5 height 5
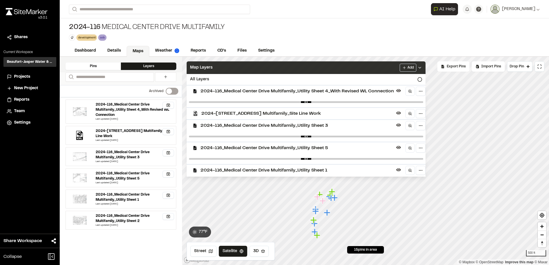
click at [422, 69] on icon at bounding box center [419, 67] width 5 height 5
